Goal: Information Seeking & Learning: Check status

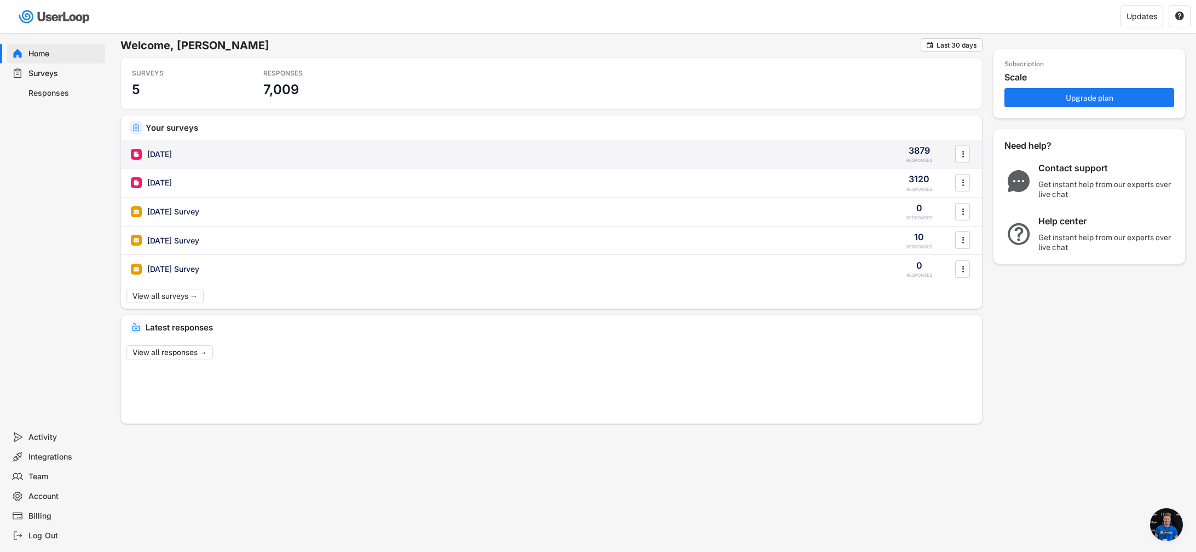
scroll to position [705, 0]
click at [172, 158] on div "[DATE]" at bounding box center [159, 154] width 25 height 11
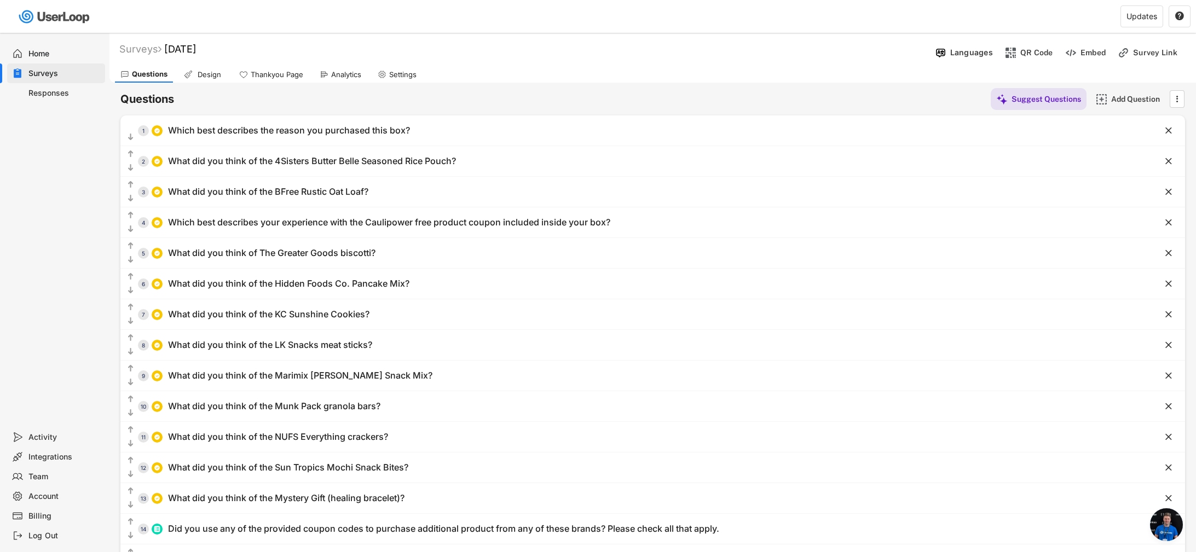
click at [55, 96] on div "Responses" at bounding box center [64, 93] width 72 height 10
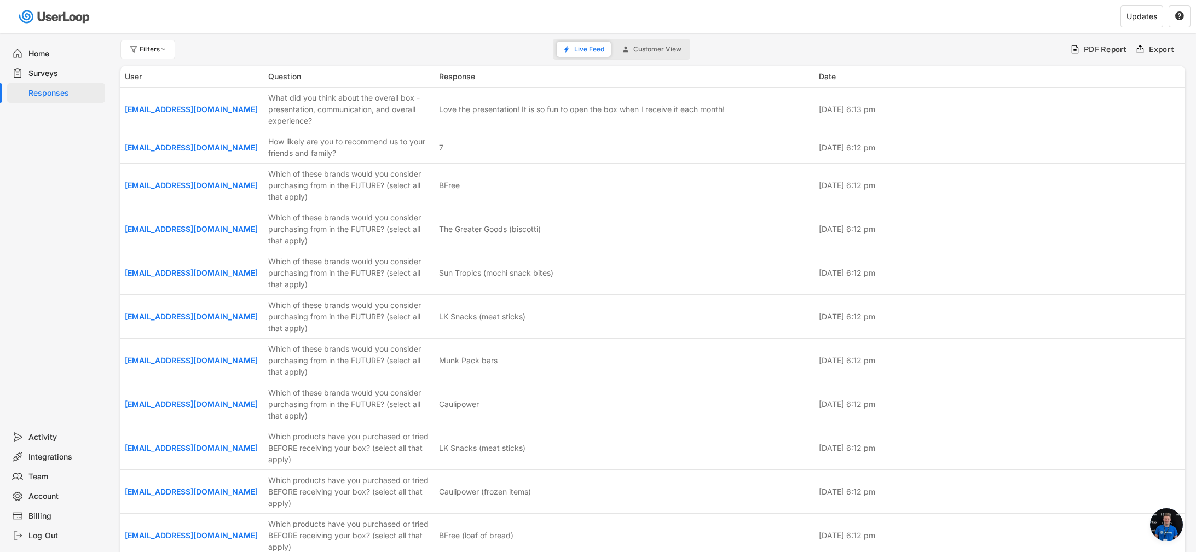
click at [52, 78] on div "Surveys" at bounding box center [64, 73] width 72 height 10
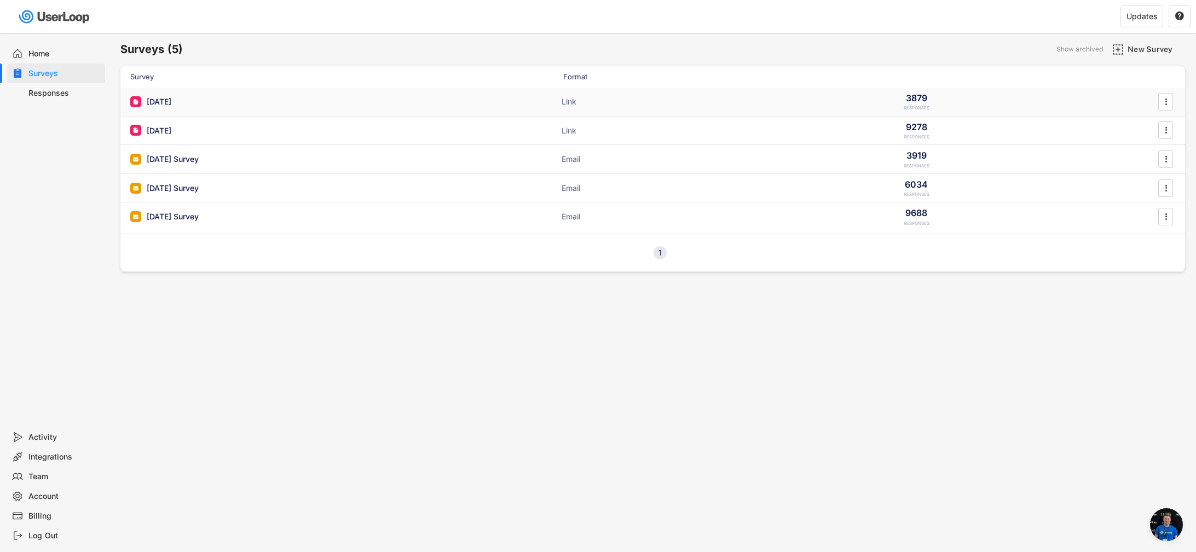
click at [284, 104] on div "[DATE] ACTIVE" at bounding box center [239, 101] width 219 height 11
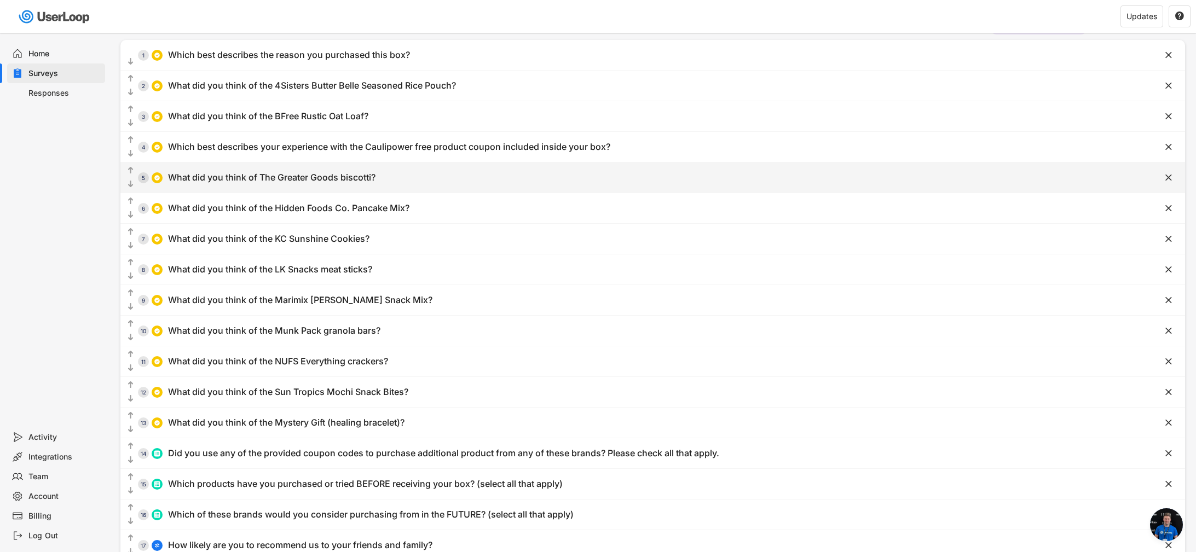
scroll to position [178, 0]
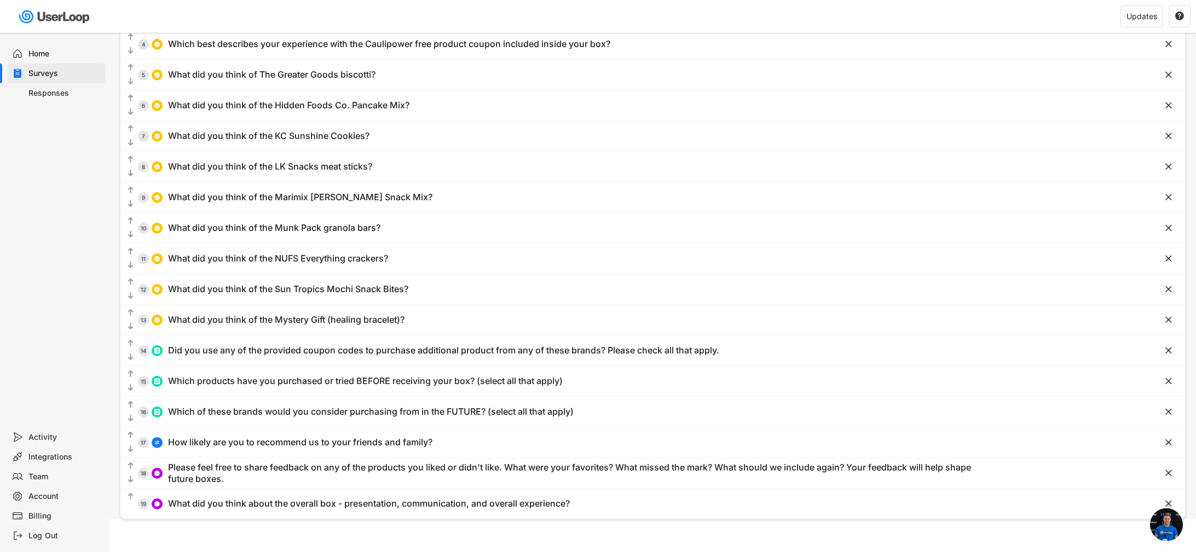
click at [48, 95] on div "Responses" at bounding box center [64, 93] width 72 height 10
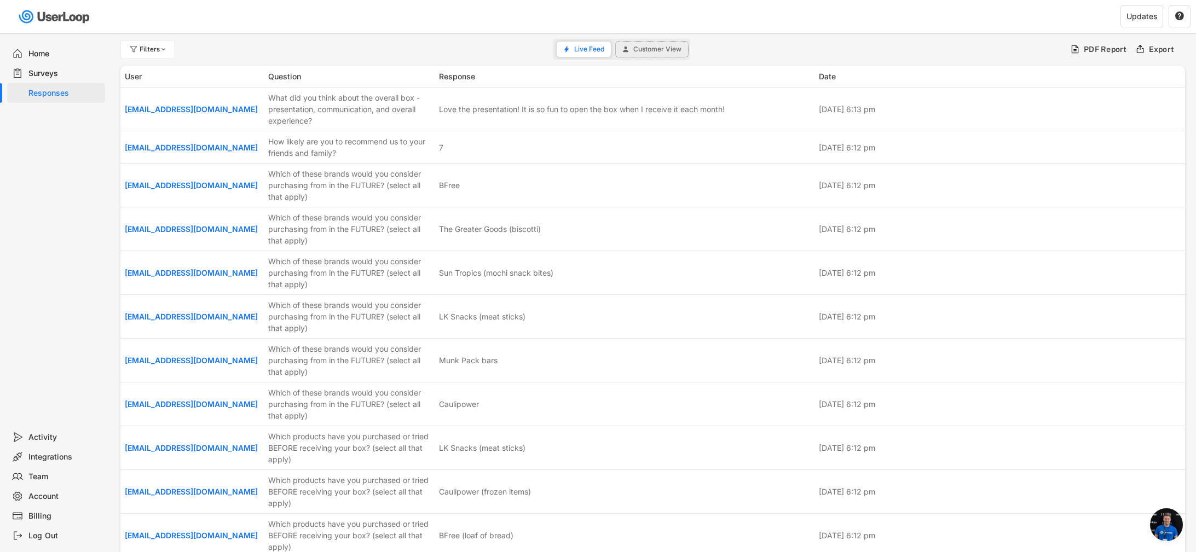
click at [656, 56] on button "Customer View" at bounding box center [652, 49] width 72 height 15
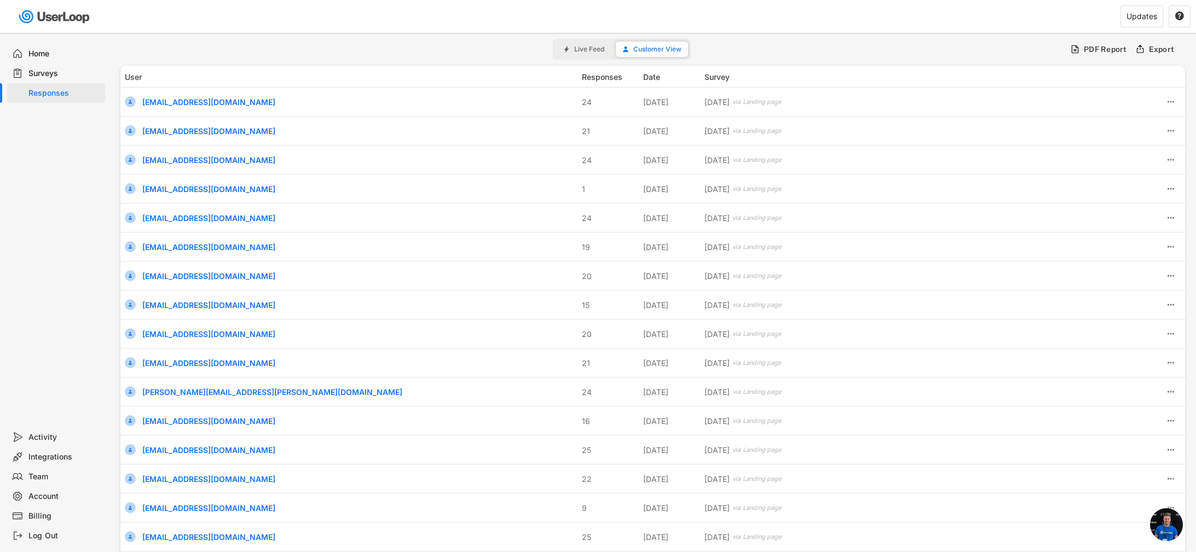
click at [595, 49] on span "Live Feed" at bounding box center [589, 49] width 30 height 7
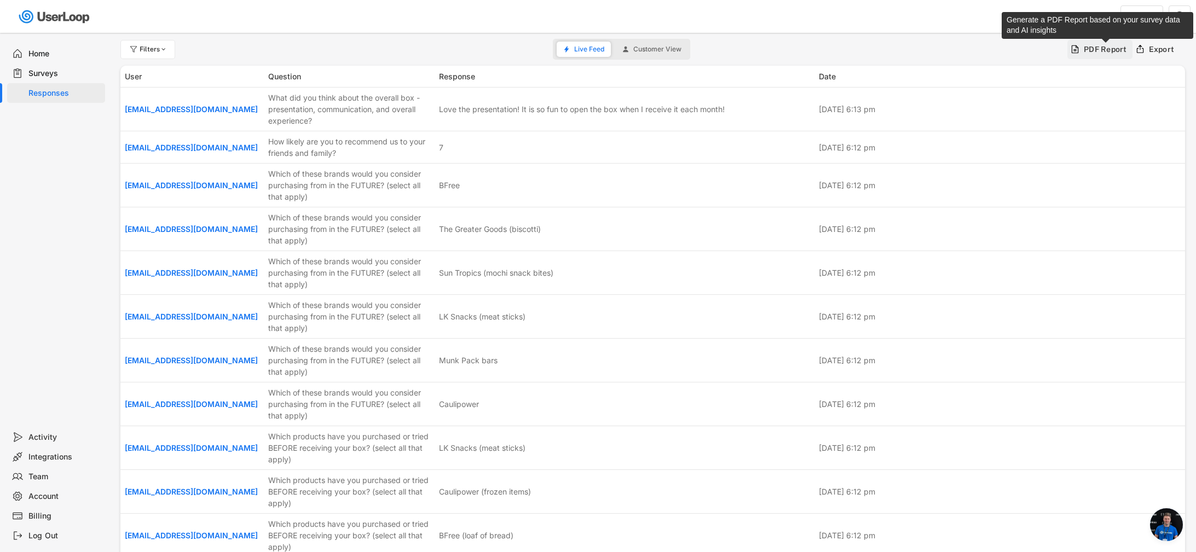
click at [1103, 53] on div "PDF Report" at bounding box center [1105, 49] width 43 height 10
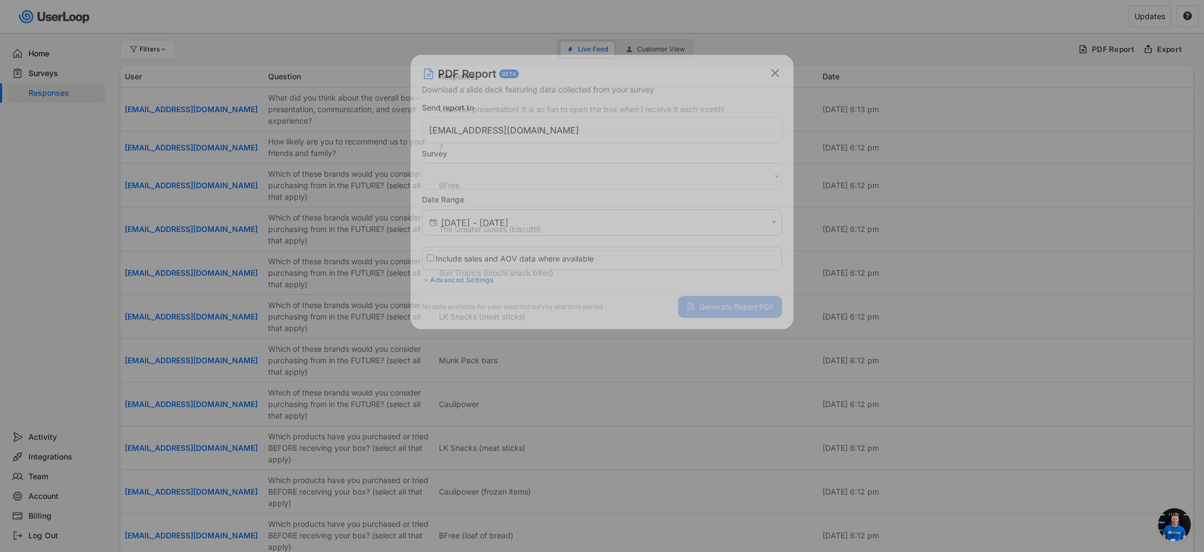
select select ""PLACEHOLDER_1427118222253""
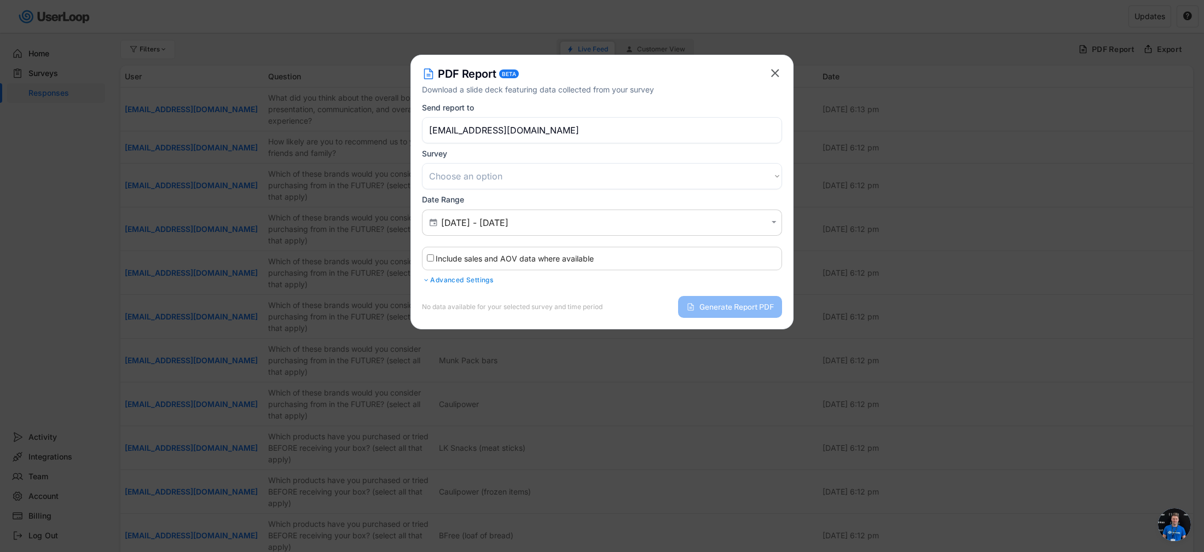
click at [760, 72] on div "PDF Report BETA" at bounding box center [595, 73] width 347 height 15
click at [772, 73] on text "" at bounding box center [775, 73] width 8 height 14
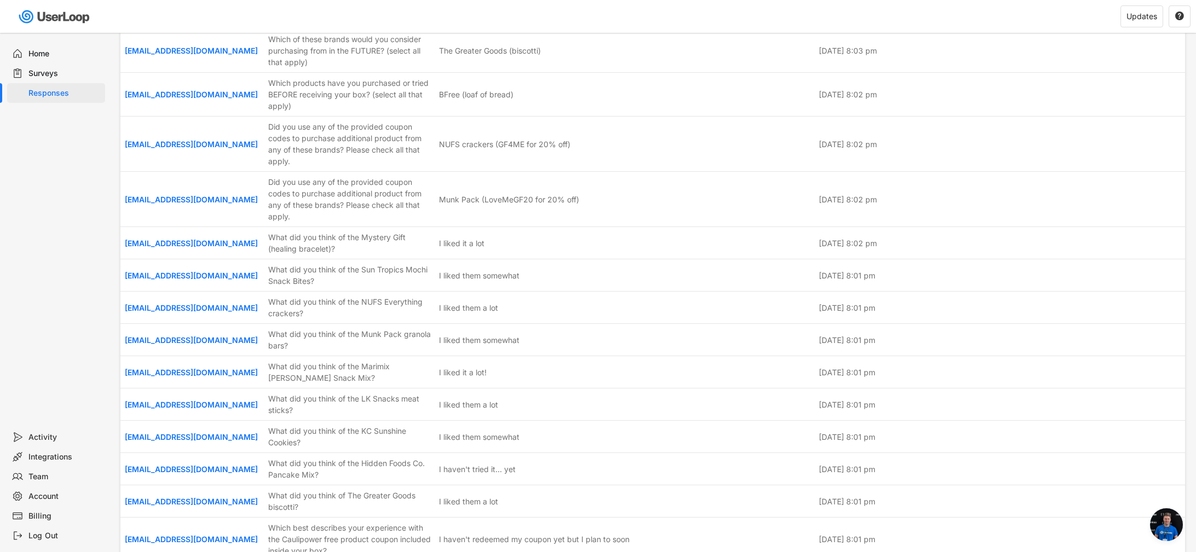
scroll to position [22477, 0]
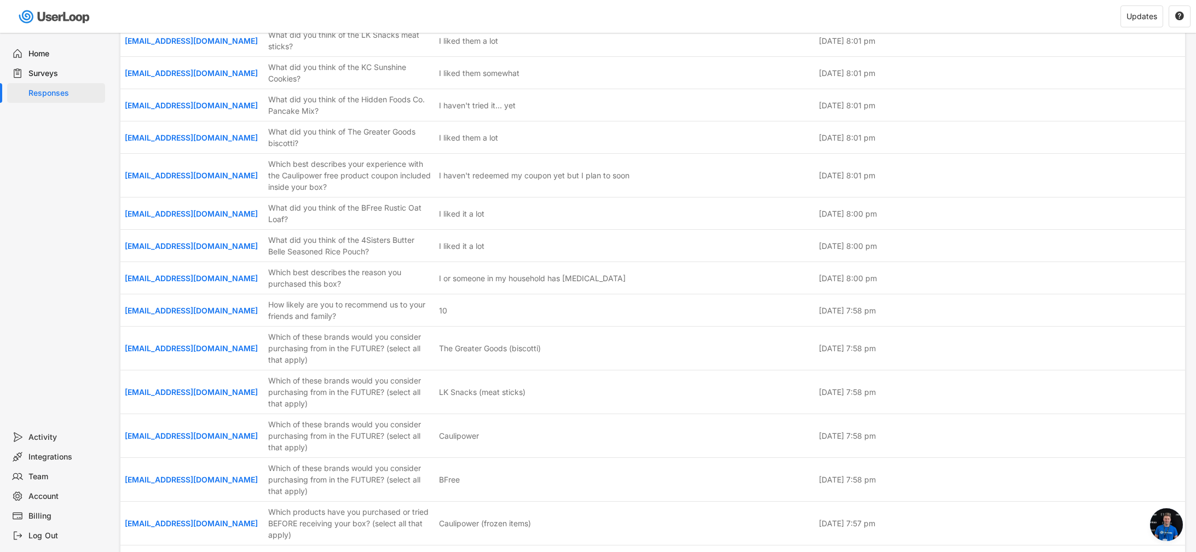
click at [50, 51] on div "Home" at bounding box center [64, 54] width 72 height 10
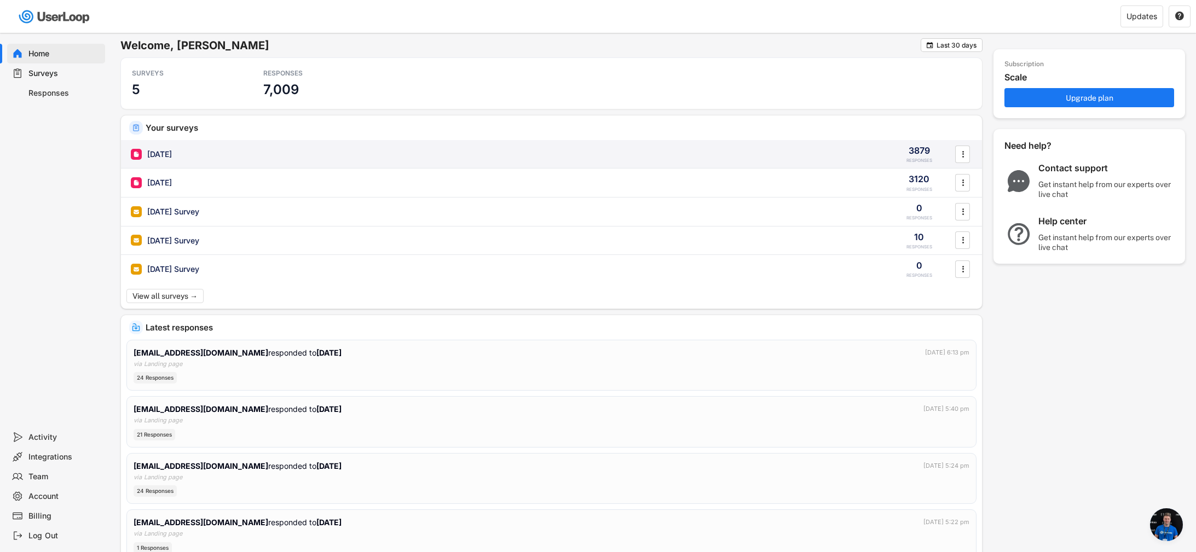
click at [185, 146] on div "[DATE] 3879 RESPONSES " at bounding box center [551, 154] width 861 height 28
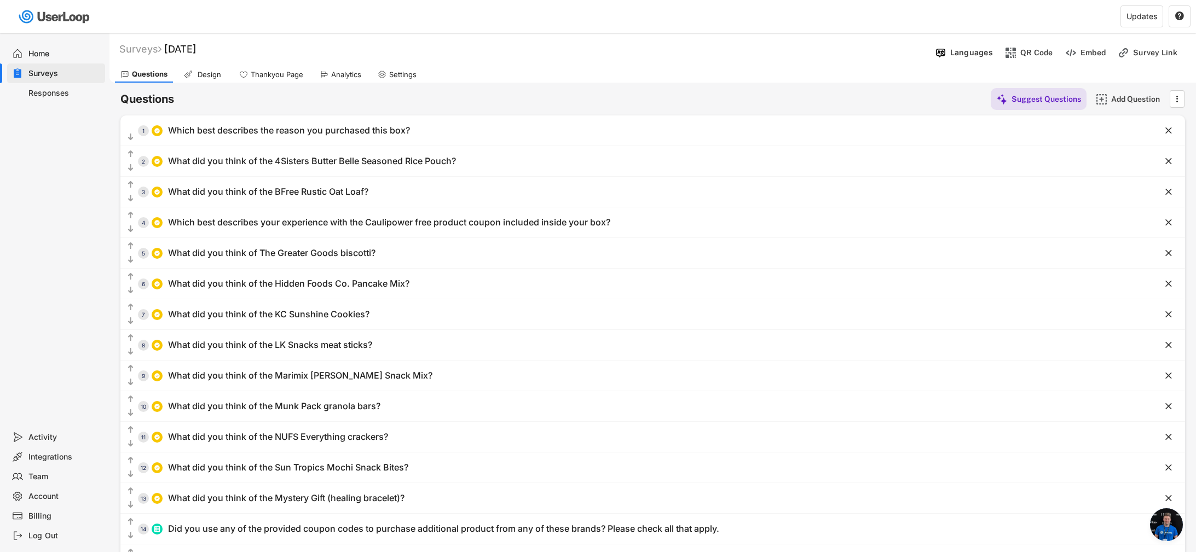
click at [48, 53] on div "Home" at bounding box center [64, 54] width 72 height 10
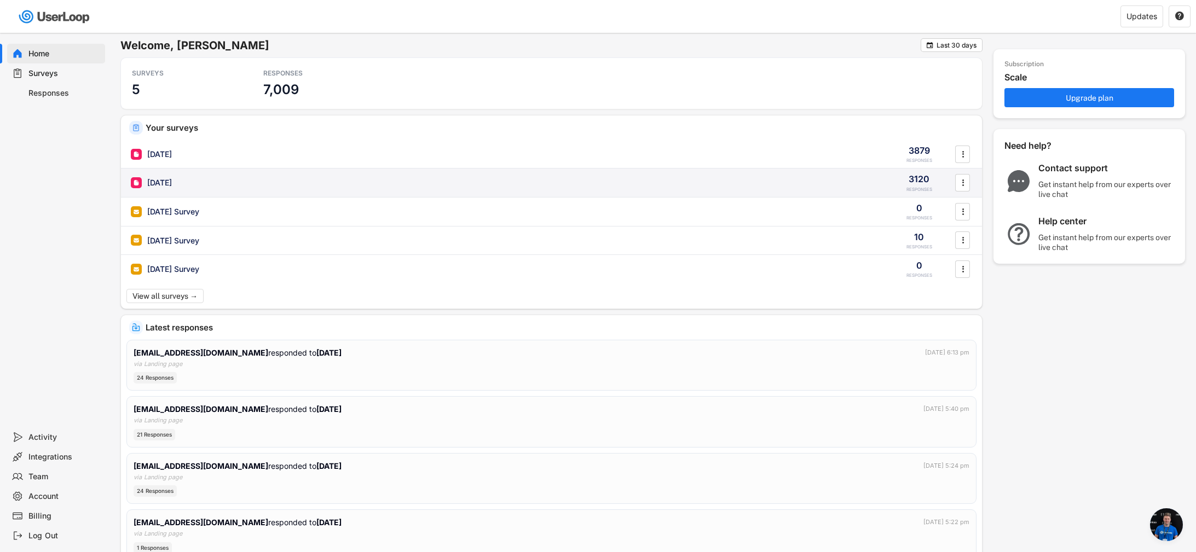
click at [164, 183] on div "[DATE]" at bounding box center [159, 182] width 25 height 11
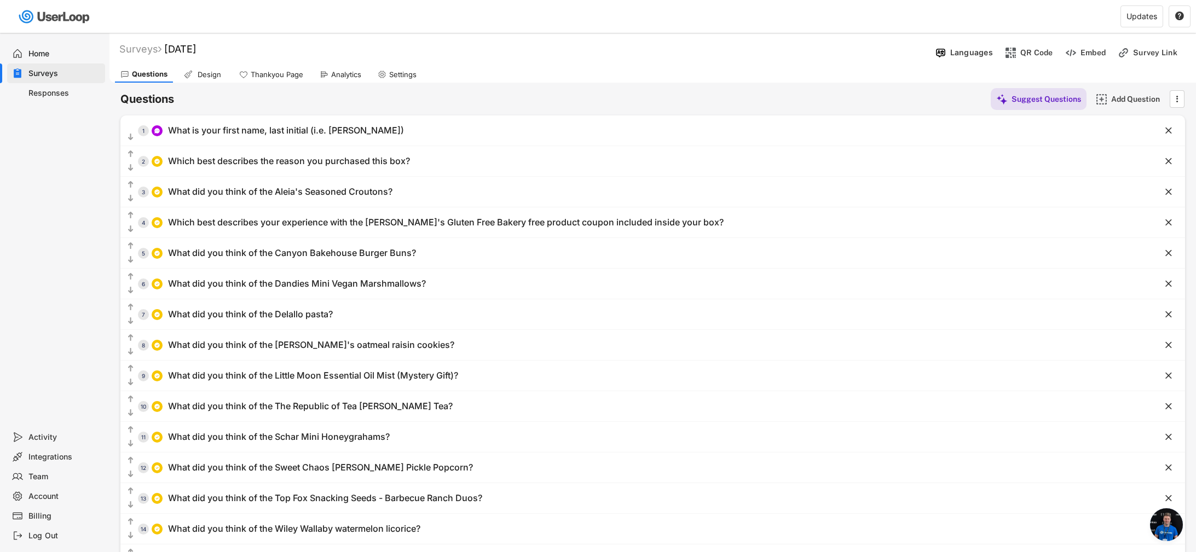
click at [41, 97] on div "Responses" at bounding box center [64, 93] width 72 height 10
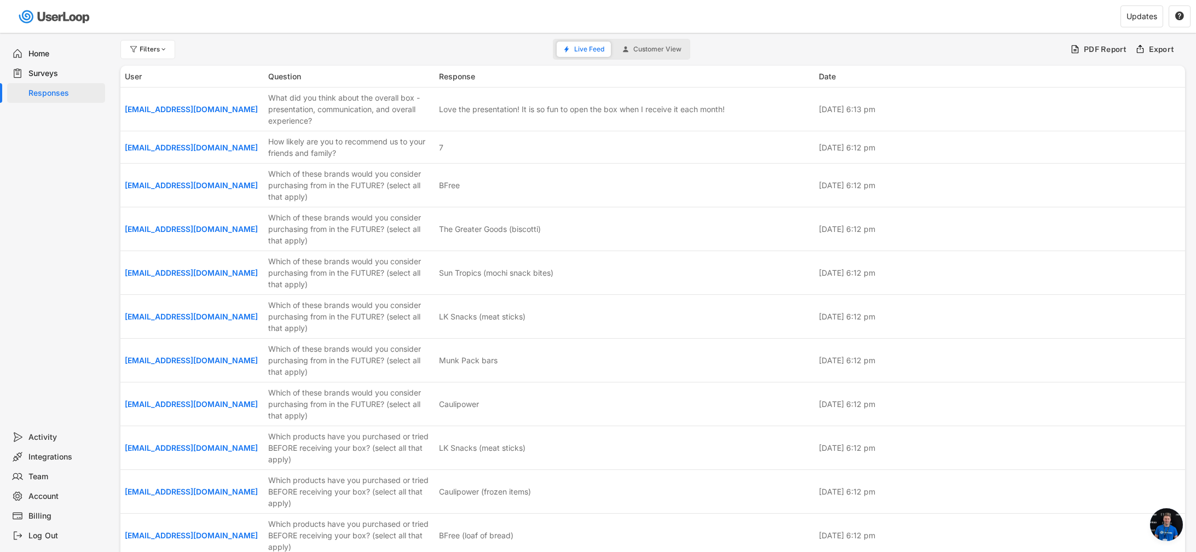
click at [56, 67] on div "Surveys" at bounding box center [56, 74] width 98 height 20
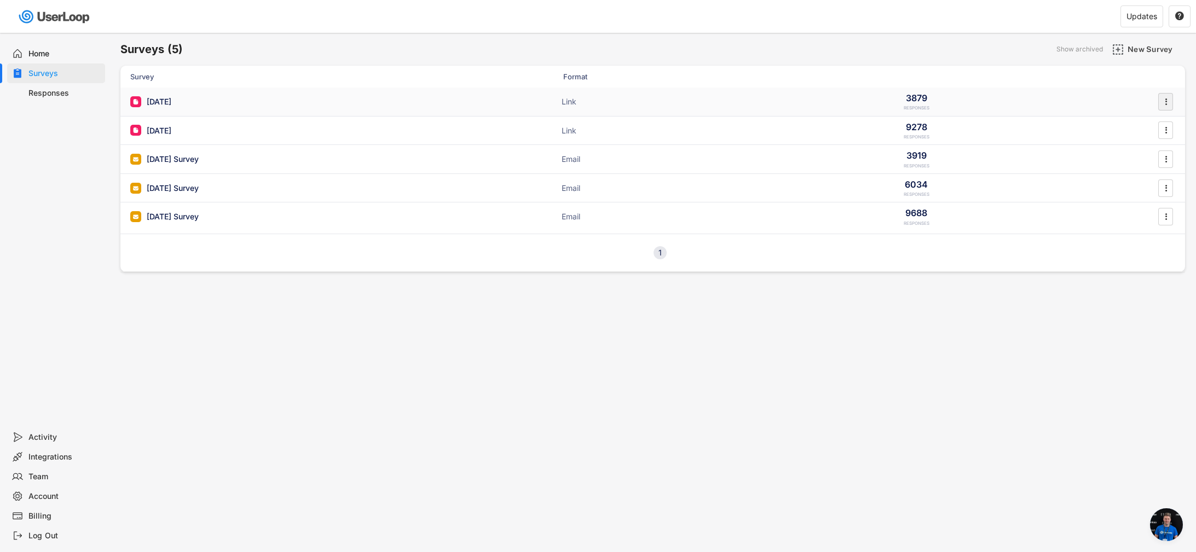
click at [1171, 98] on icon "" at bounding box center [1166, 102] width 11 height 16
click at [1146, 173] on div "Analytics" at bounding box center [1142, 168] width 86 height 16
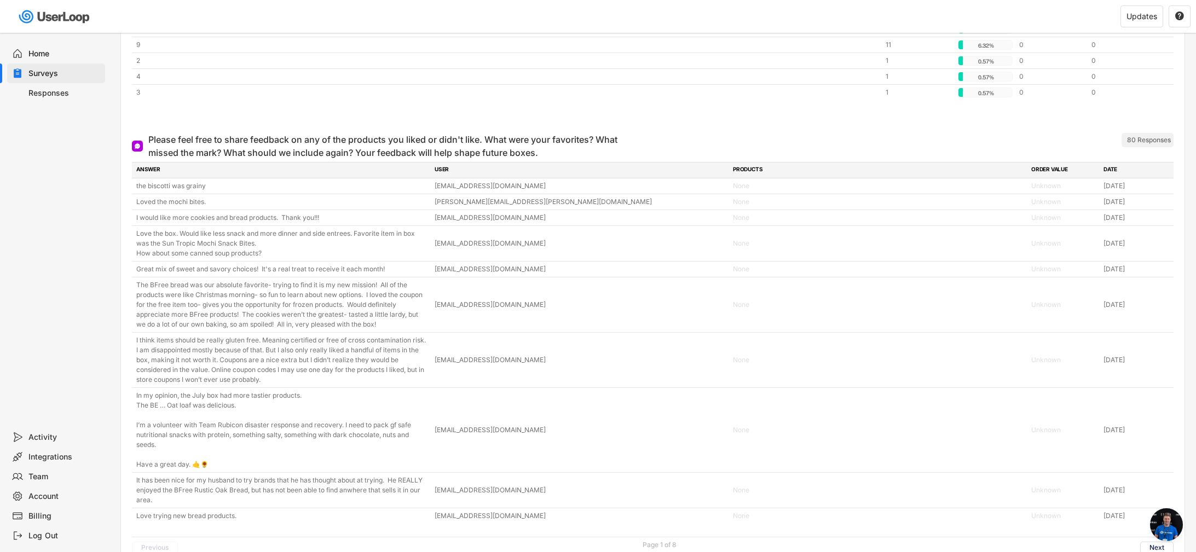
scroll to position [2991, 0]
